Goal: Connect with others: Connect with others

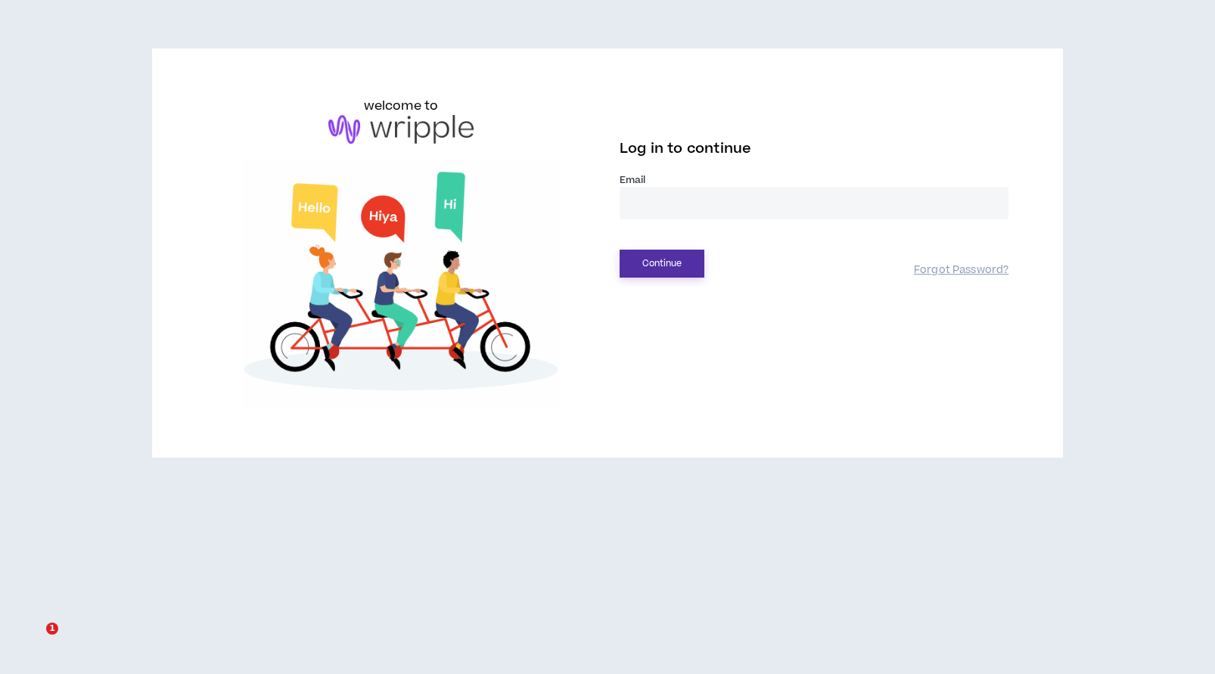
click at [650, 266] on button "Continue" at bounding box center [661, 264] width 85 height 28
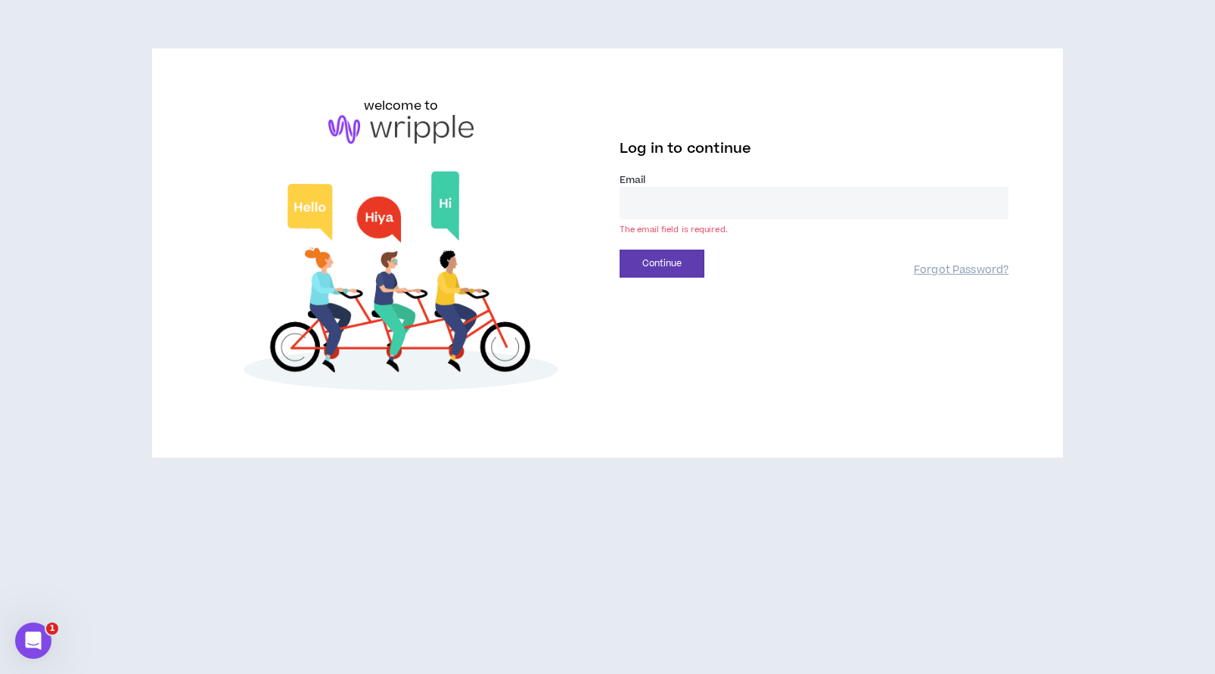
click at [668, 205] on input "email" at bounding box center [813, 203] width 389 height 33
type input "**********"
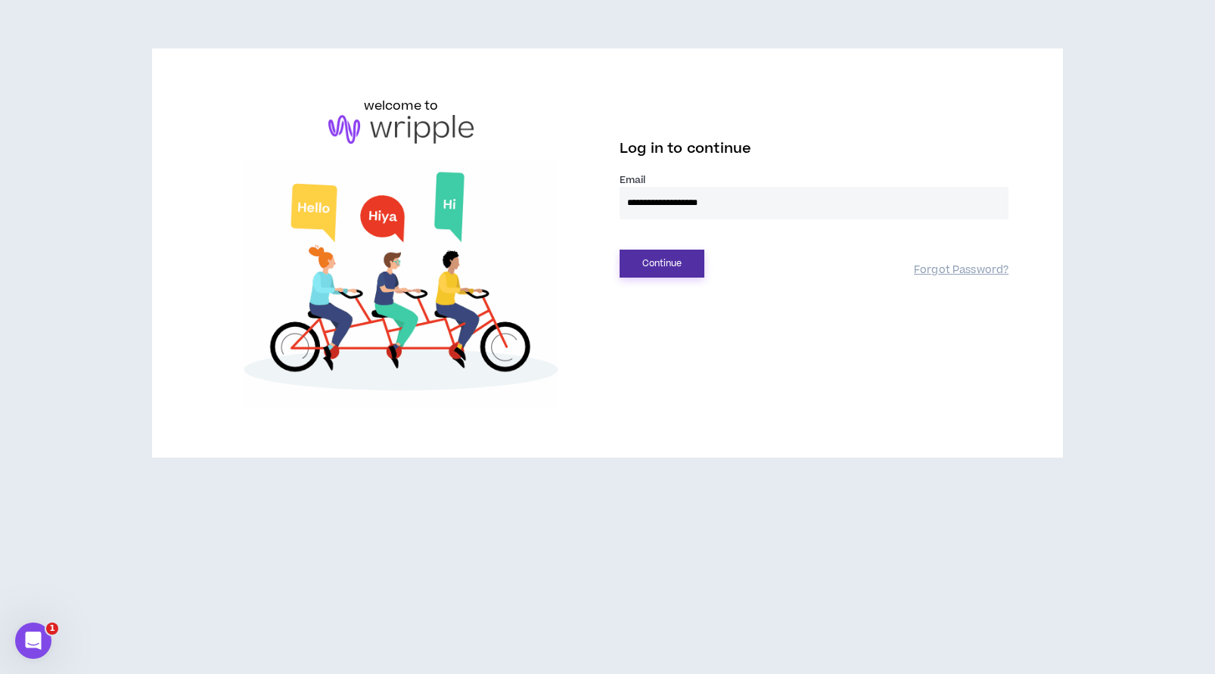
click at [672, 272] on button "Continue" at bounding box center [661, 264] width 85 height 28
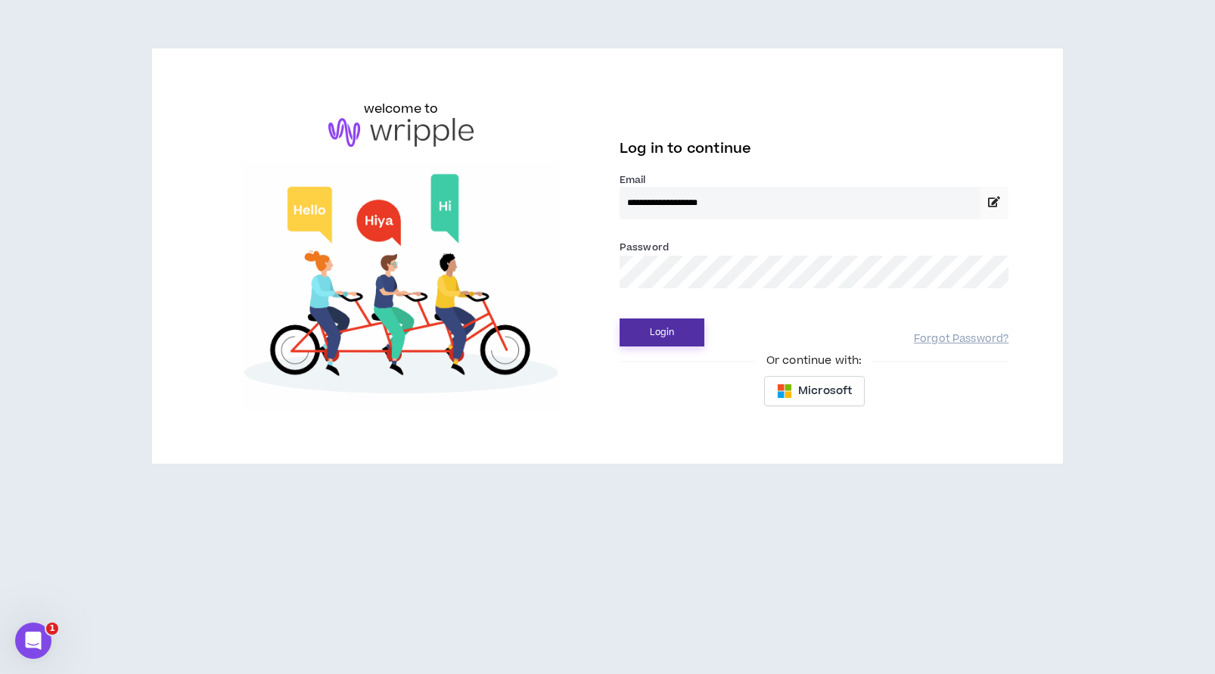
click at [686, 337] on button "Login" at bounding box center [661, 332] width 85 height 28
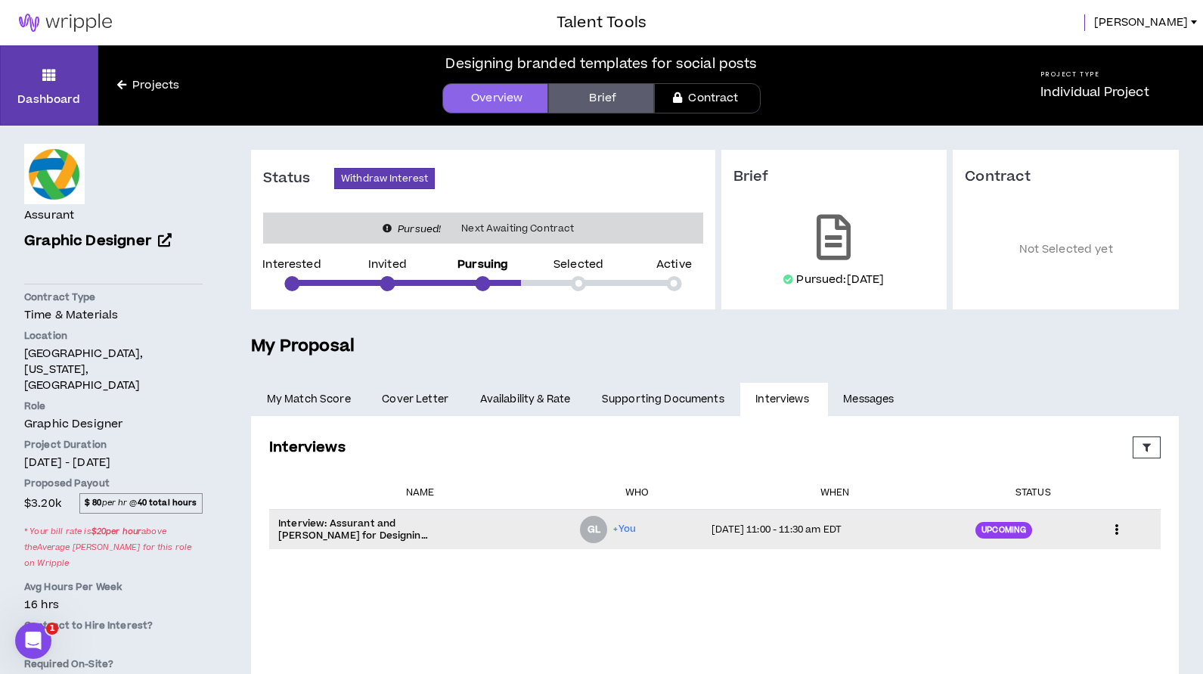
click at [618, 528] on span "+You" at bounding box center [624, 529] width 22 height 14
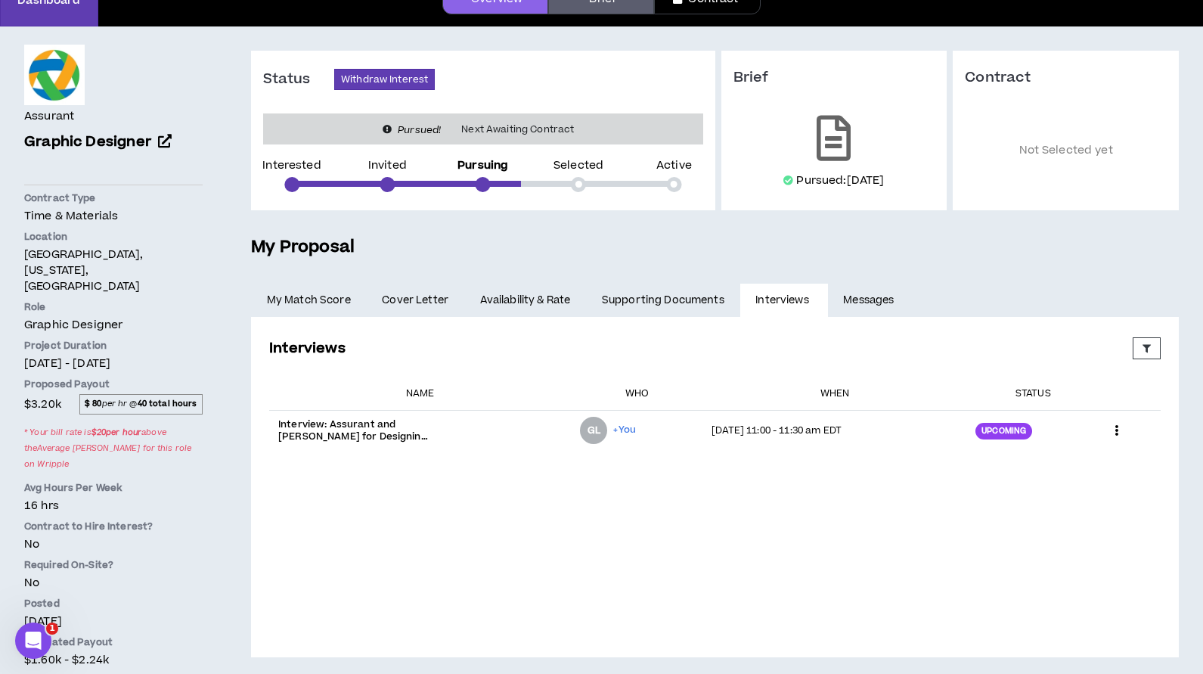
scroll to position [106, 0]
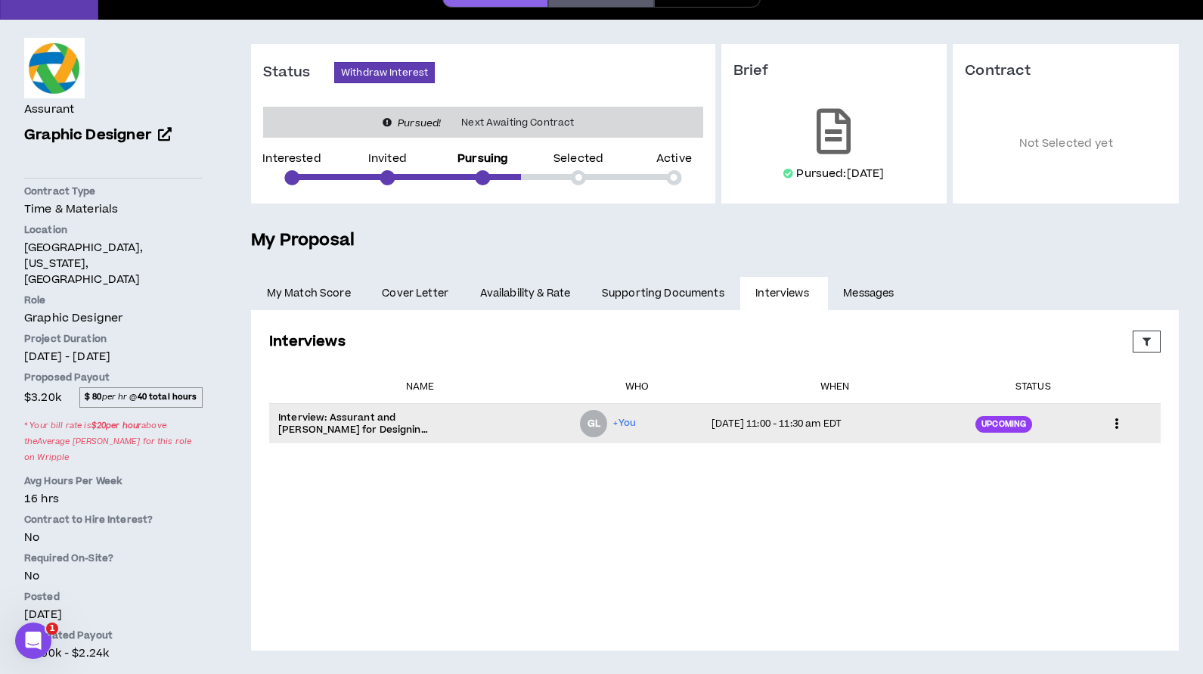
click at [616, 417] on span "+You" at bounding box center [624, 423] width 22 height 14
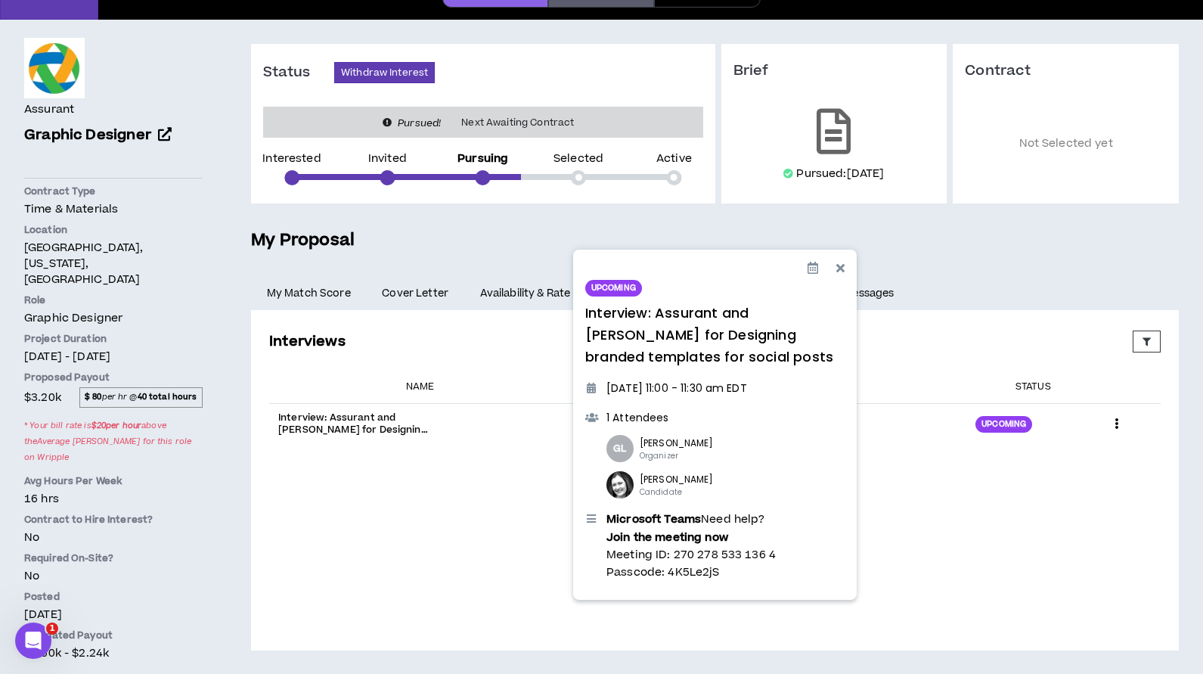
click at [685, 519] on strong "Microsoft Teams" at bounding box center [654, 520] width 95 height 16
click at [700, 534] on strong "Join the meeting now" at bounding box center [668, 537] width 122 height 16
